Goal: Task Accomplishment & Management: Use online tool/utility

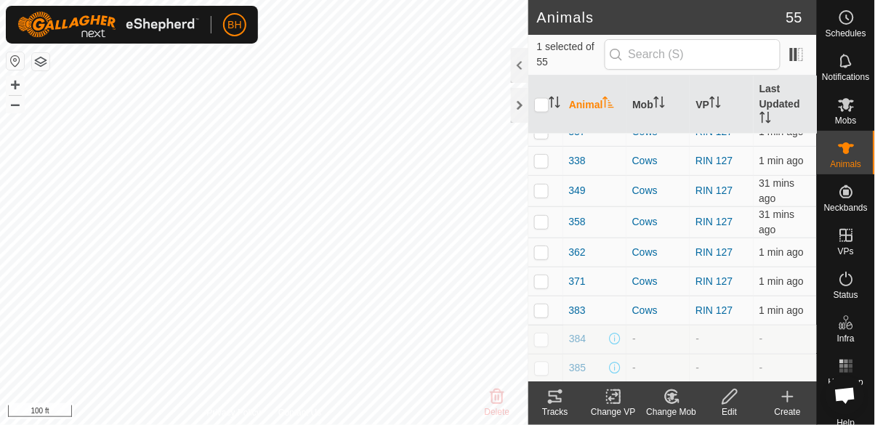
scroll to position [547, 0]
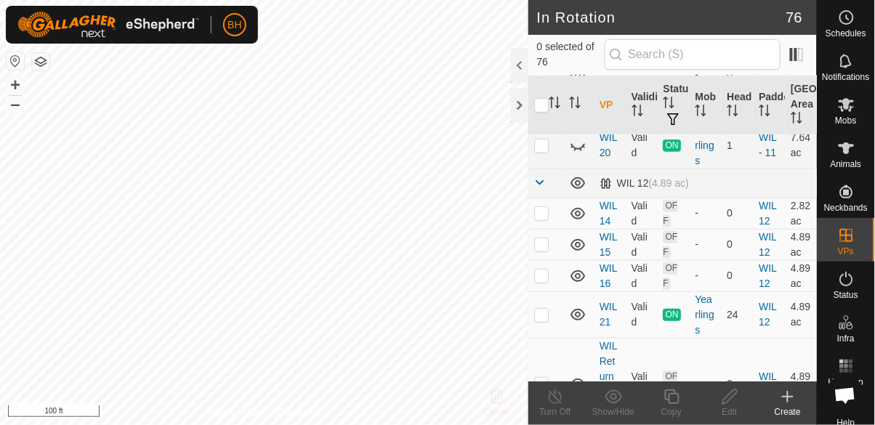
scroll to position [2566, 0]
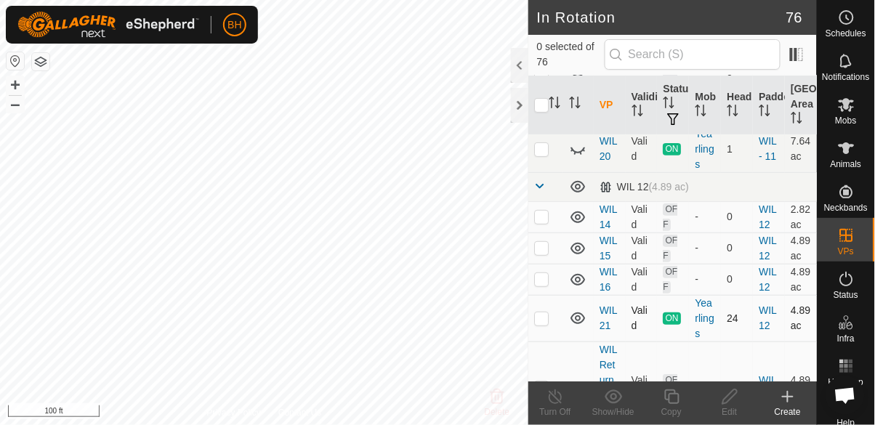
click at [543, 312] on p-checkbox at bounding box center [541, 318] width 15 height 12
checkbox input "true"
click at [666, 395] on icon at bounding box center [671, 396] width 18 height 17
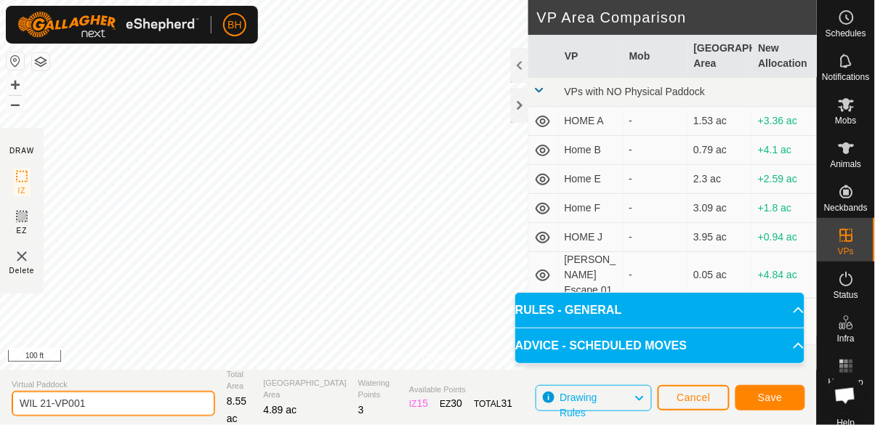
click at [121, 401] on input "WIL 21-VP001" at bounding box center [113, 403] width 203 height 25
type input "WIL 22"
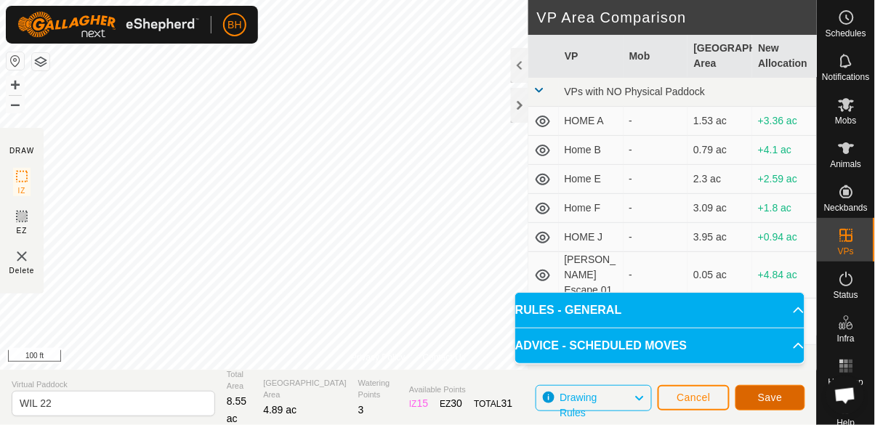
click at [772, 394] on span "Save" at bounding box center [770, 398] width 25 height 12
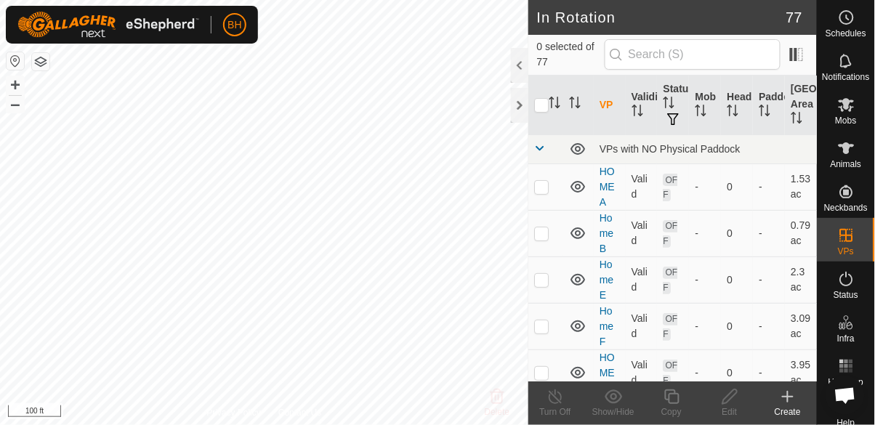
click at [859, 112] on div "Mobs" at bounding box center [845, 109] width 57 height 44
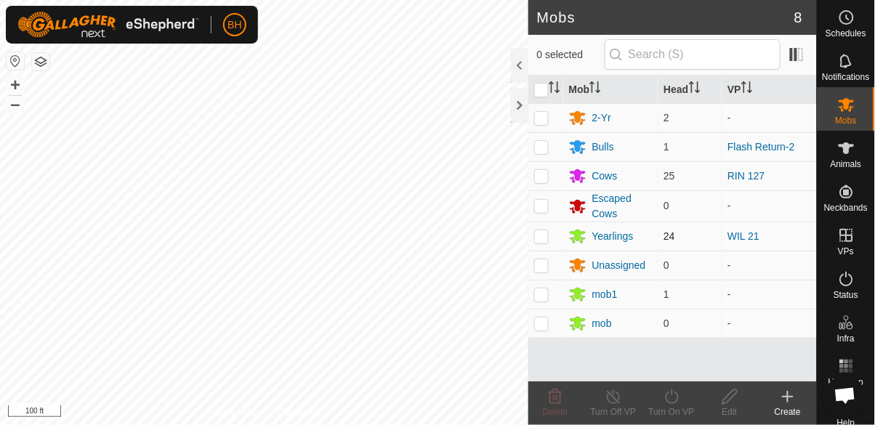
click at [545, 237] on p-checkbox at bounding box center [541, 236] width 15 height 12
checkbox input "true"
click at [676, 396] on icon at bounding box center [671, 396] width 18 height 17
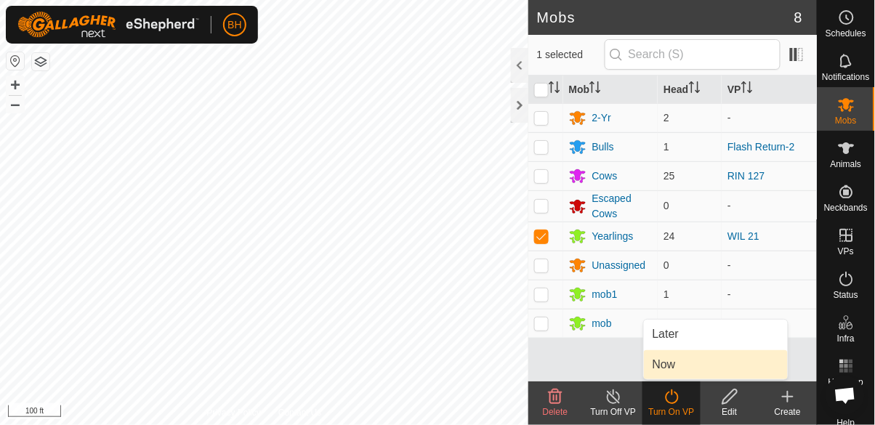
click at [718, 364] on link "Now" at bounding box center [716, 364] width 144 height 29
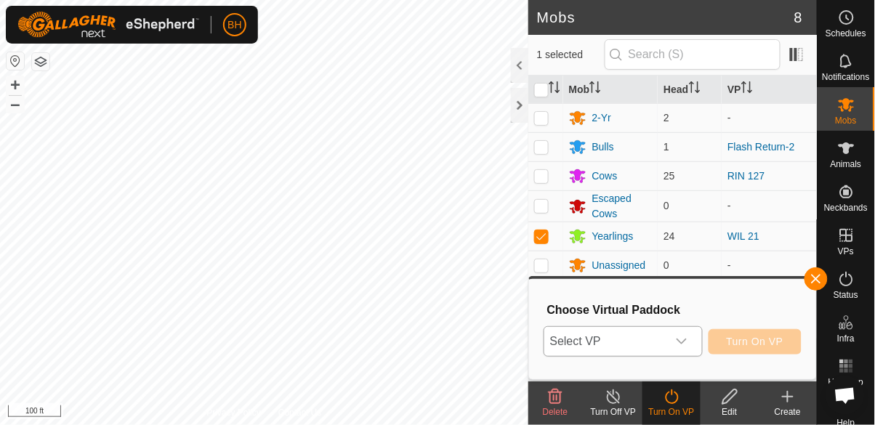
click at [652, 334] on span "Select VP" at bounding box center [605, 341] width 123 height 29
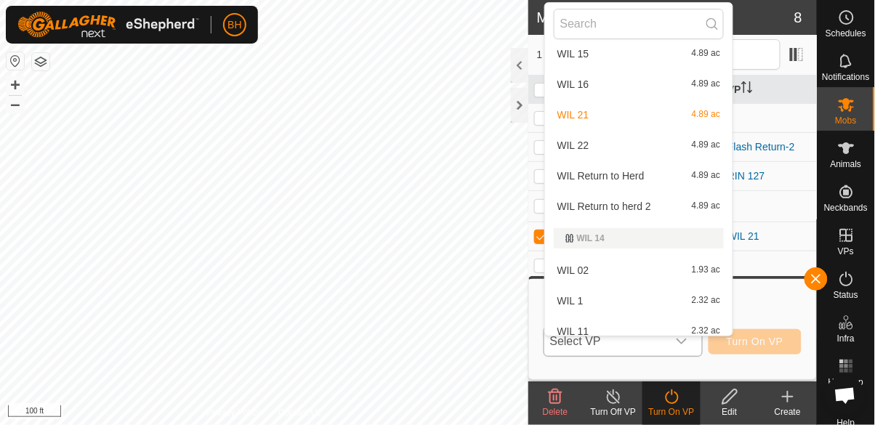
scroll to position [2113, 0]
click at [660, 150] on div "WIL 22 4.89 ac" at bounding box center [639, 144] width 171 height 17
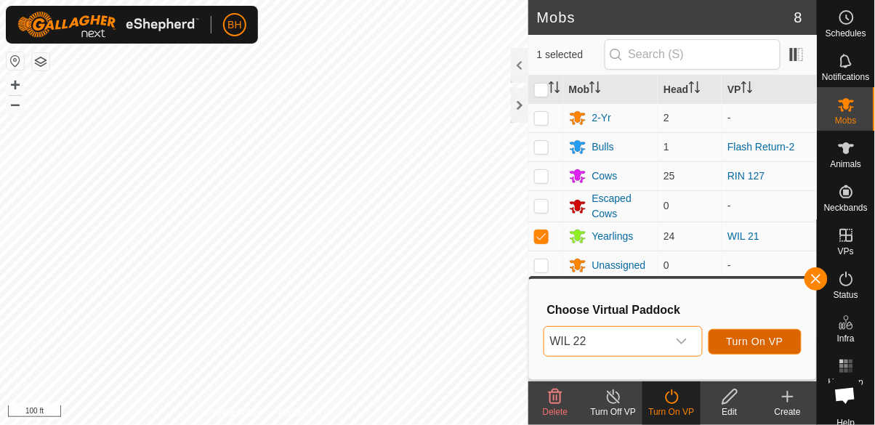
click at [760, 336] on span "Turn On VP" at bounding box center [754, 342] width 57 height 12
